Goal: Navigation & Orientation: Find specific page/section

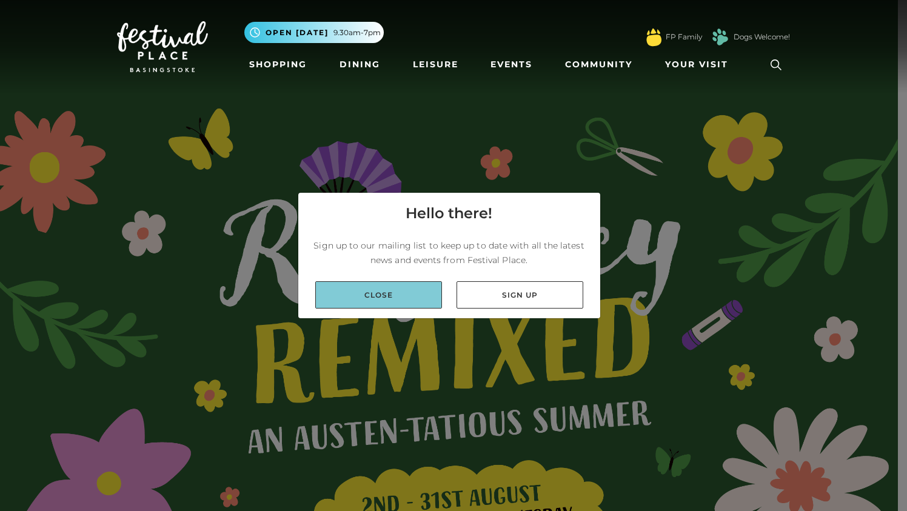
click at [410, 303] on link "Close" at bounding box center [378, 294] width 127 height 27
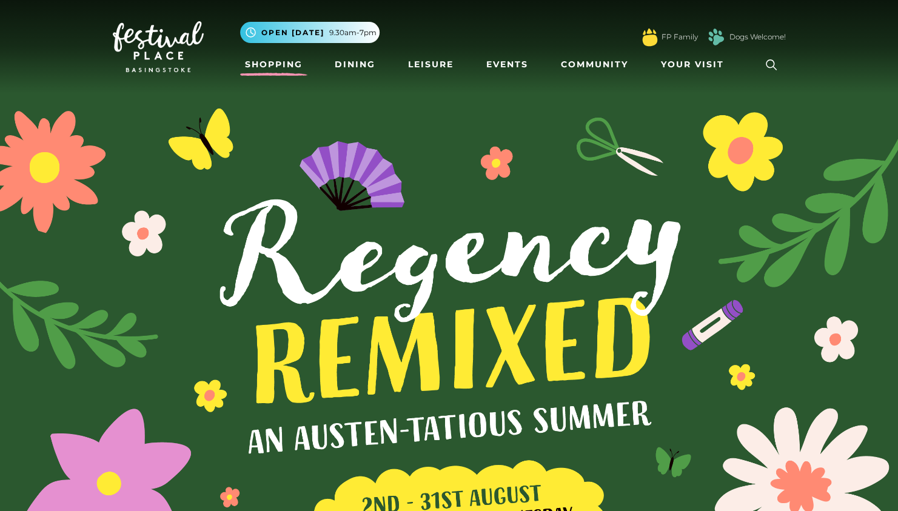
click at [294, 64] on link "Shopping" at bounding box center [273, 64] width 67 height 22
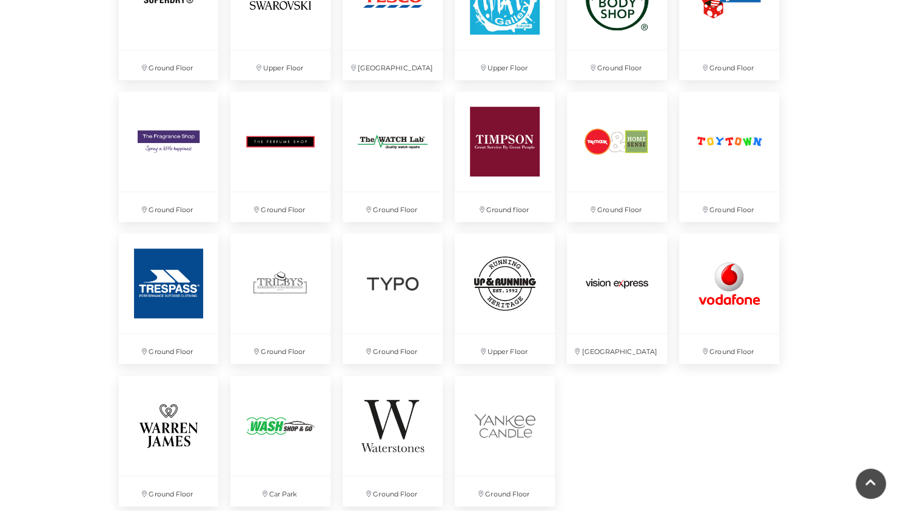
scroll to position [3093, 0]
click at [633, 118] on img at bounding box center [617, 140] width 105 height 105
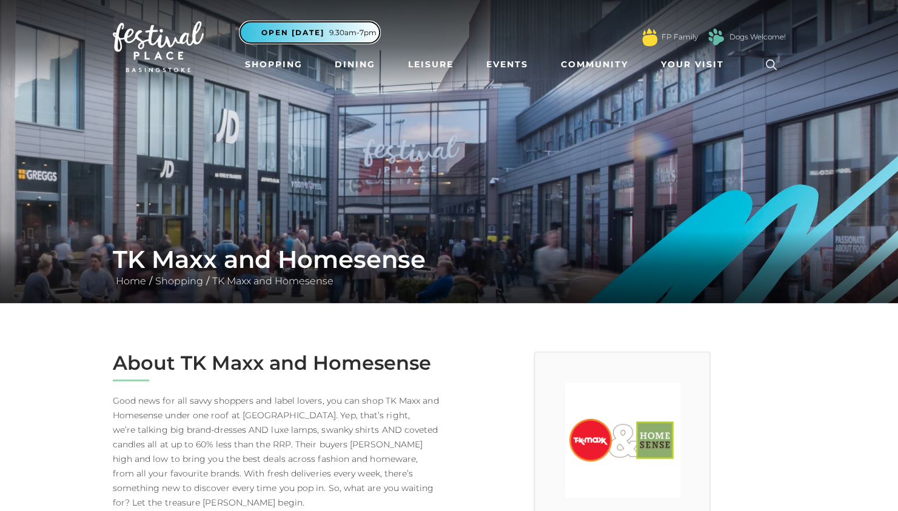
click at [356, 32] on span "9.30am-7pm" at bounding box center [352, 32] width 47 height 11
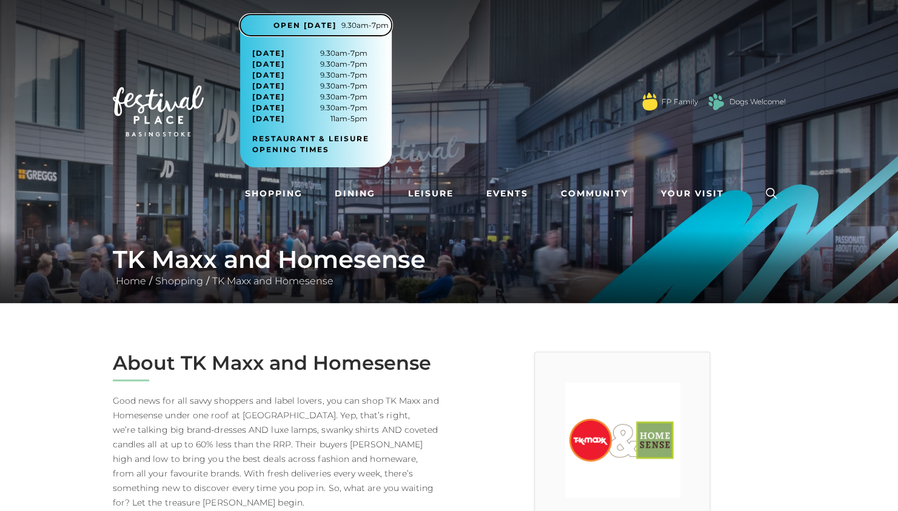
click at [375, 25] on span "9.30am-7pm" at bounding box center [364, 25] width 47 height 11
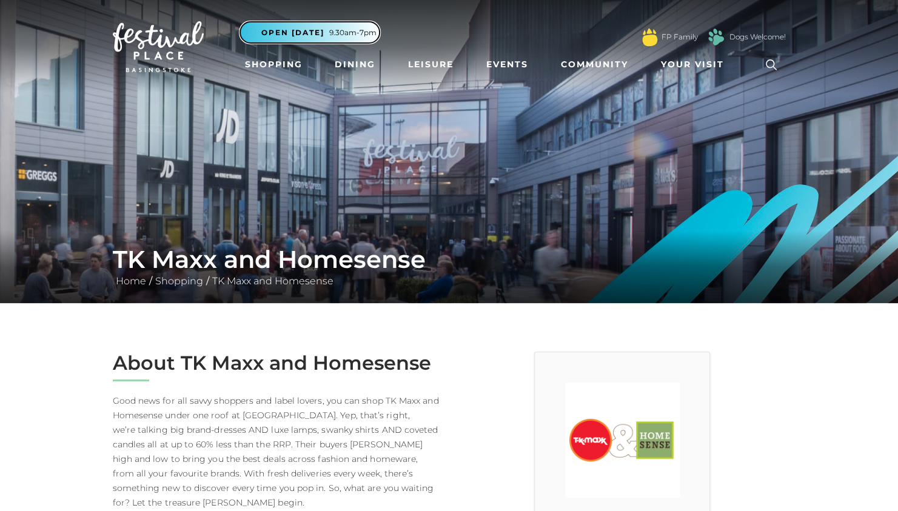
click at [374, 34] on span "9.30am-7pm" at bounding box center [352, 32] width 47 height 11
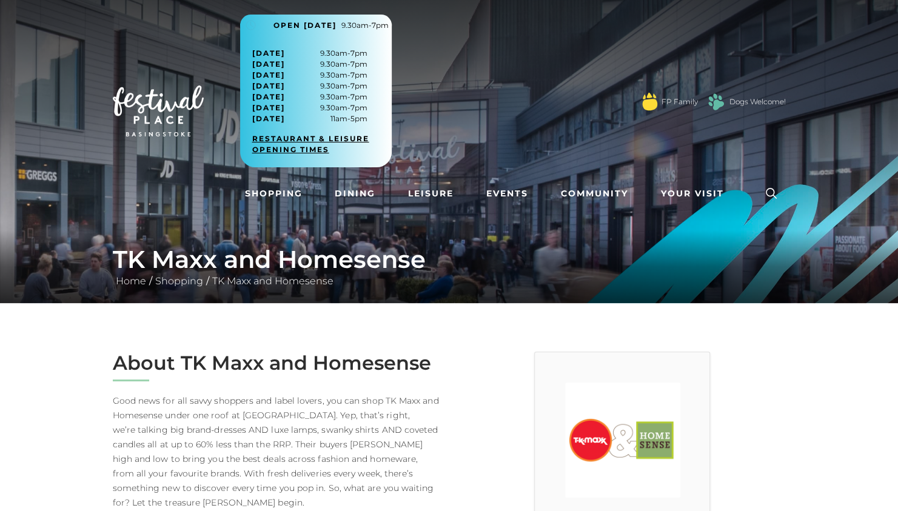
click at [333, 153] on link "Restaurant & Leisure opening times" at bounding box center [320, 144] width 136 height 22
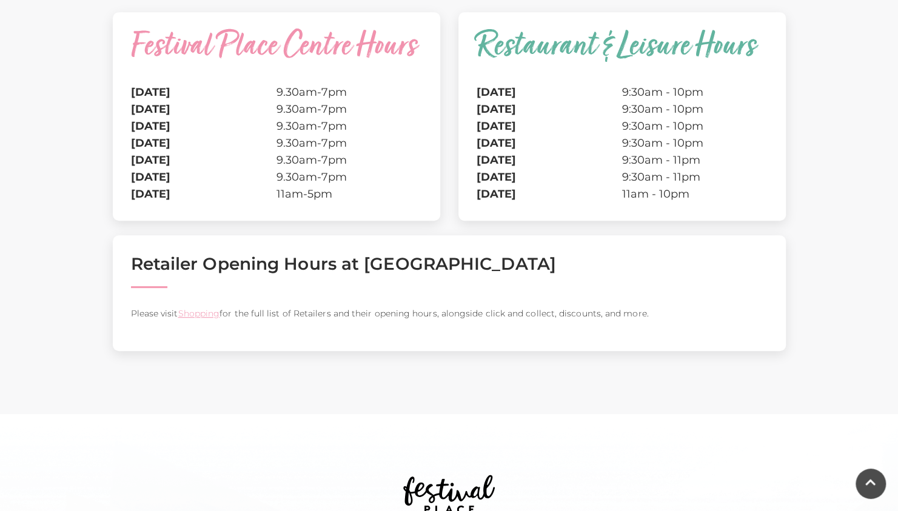
scroll to position [342, 0]
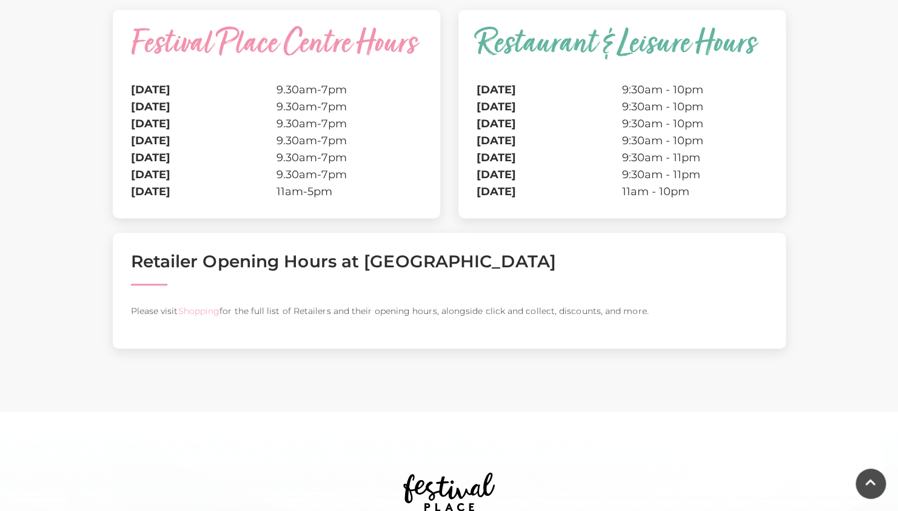
click at [214, 313] on link "Shopping" at bounding box center [199, 311] width 42 height 11
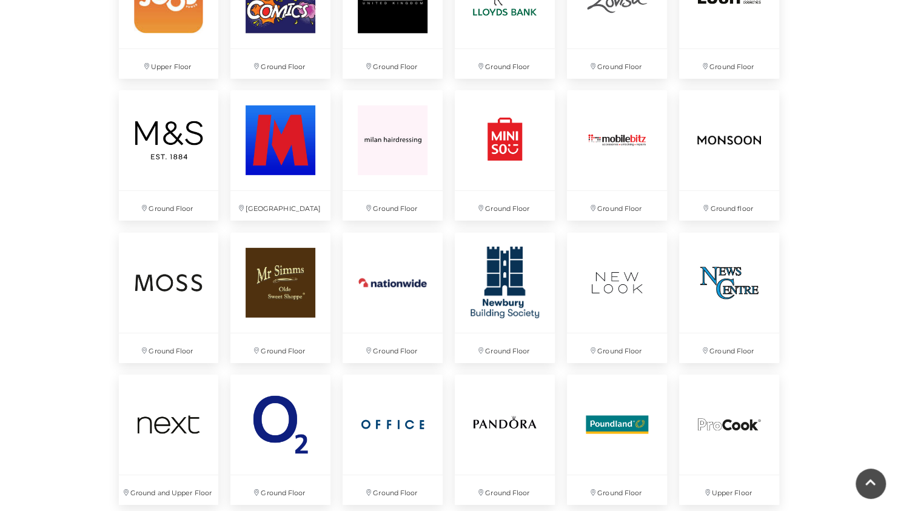
scroll to position [2100, 0]
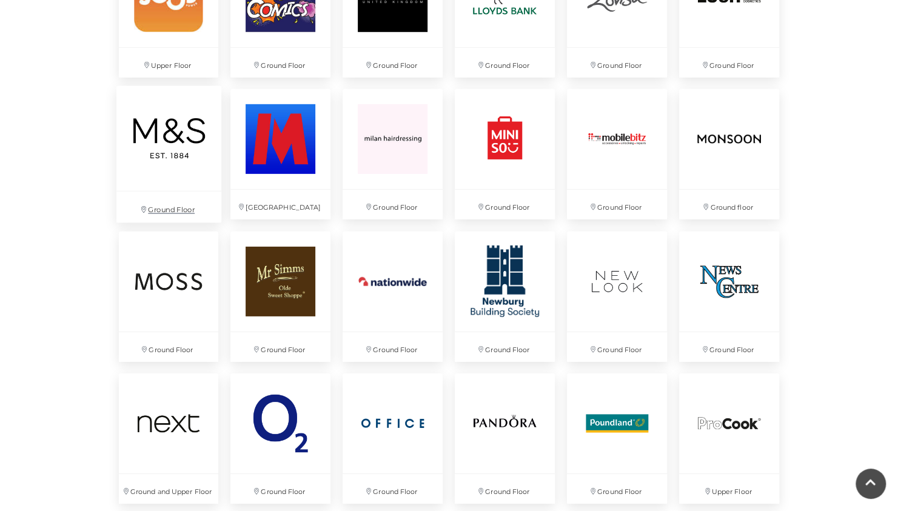
click at [158, 141] on img at bounding box center [168, 138] width 105 height 105
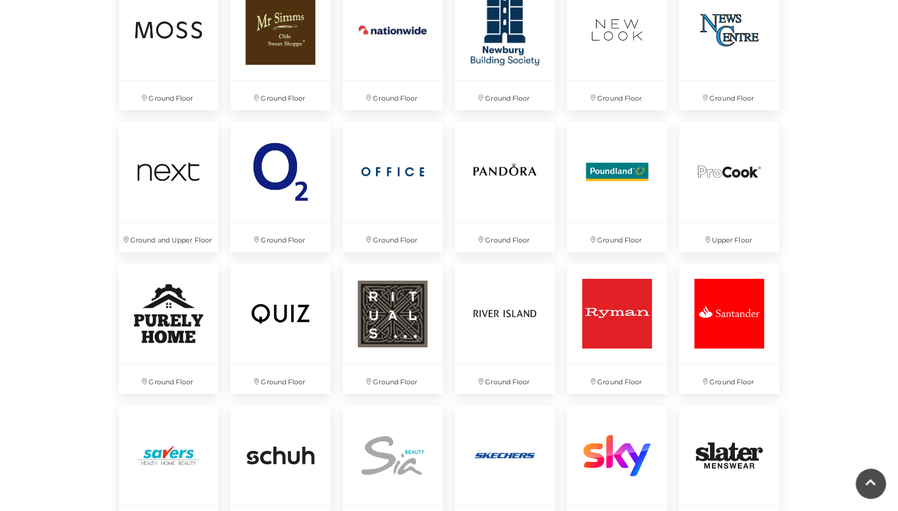
scroll to position [2357, 0]
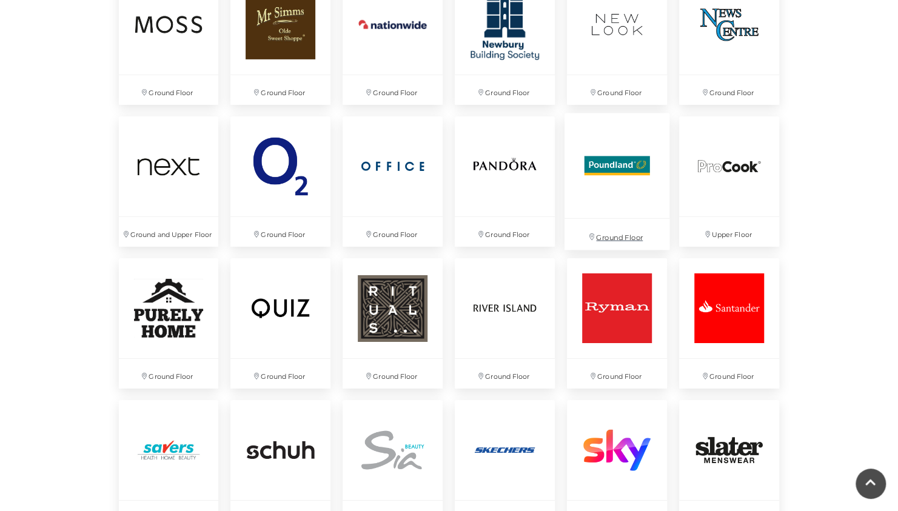
click at [638, 166] on img at bounding box center [617, 165] width 105 height 105
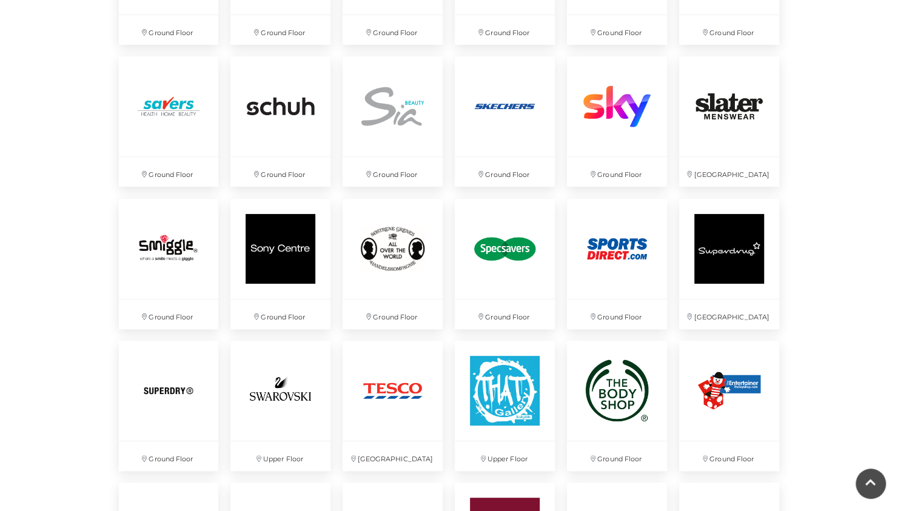
scroll to position [2662, 0]
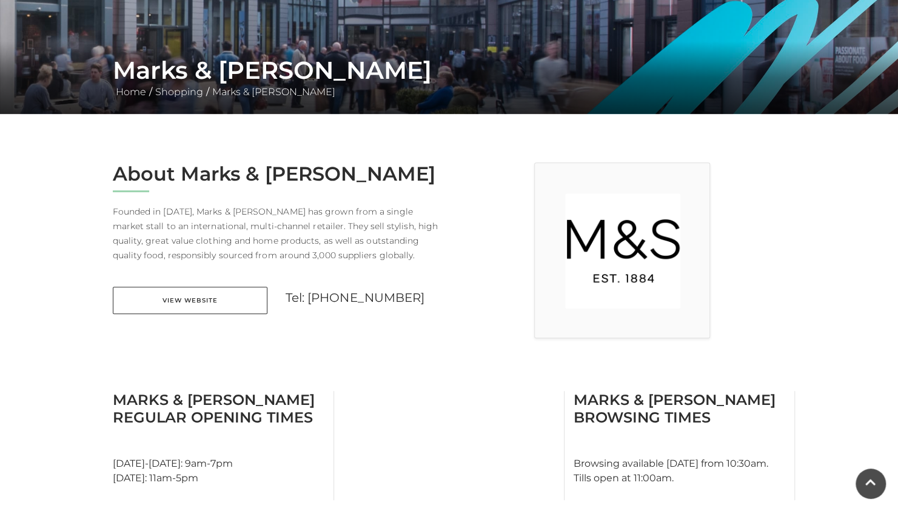
scroll to position [266, 0]
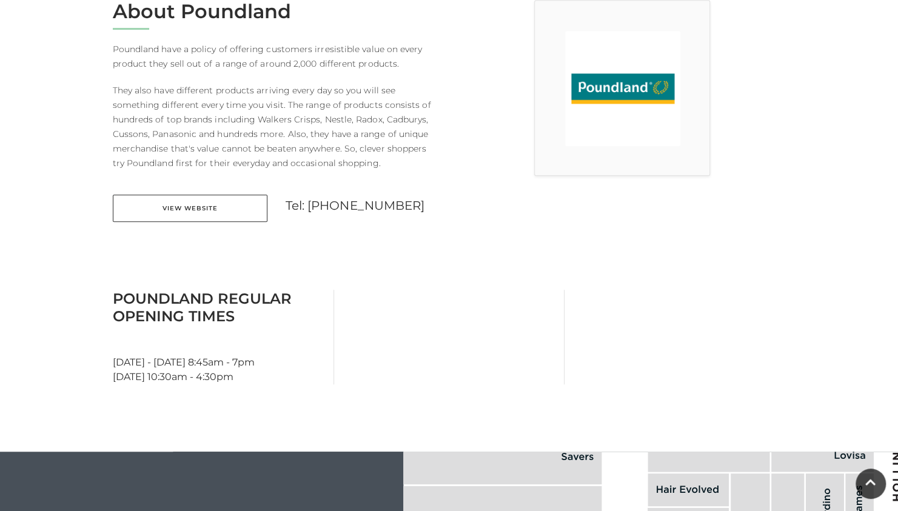
scroll to position [354, 0]
